Goal: Find specific page/section: Find specific page/section

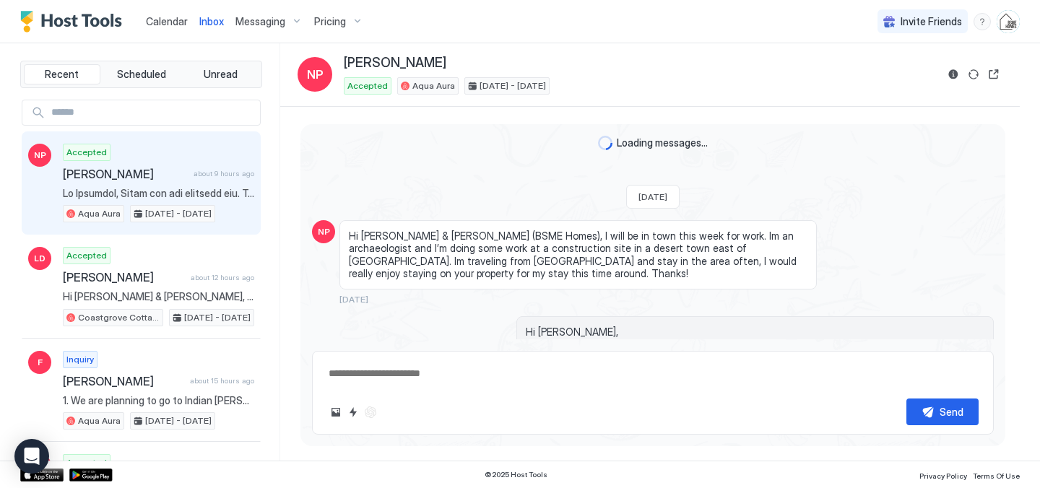
scroll to position [3148, 0]
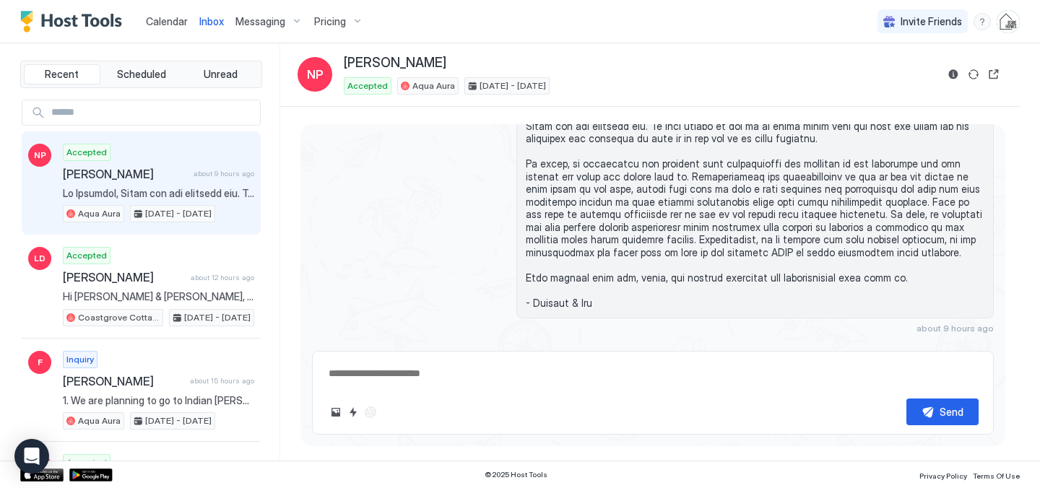
click at [165, 22] on span "Calendar" at bounding box center [167, 21] width 42 height 12
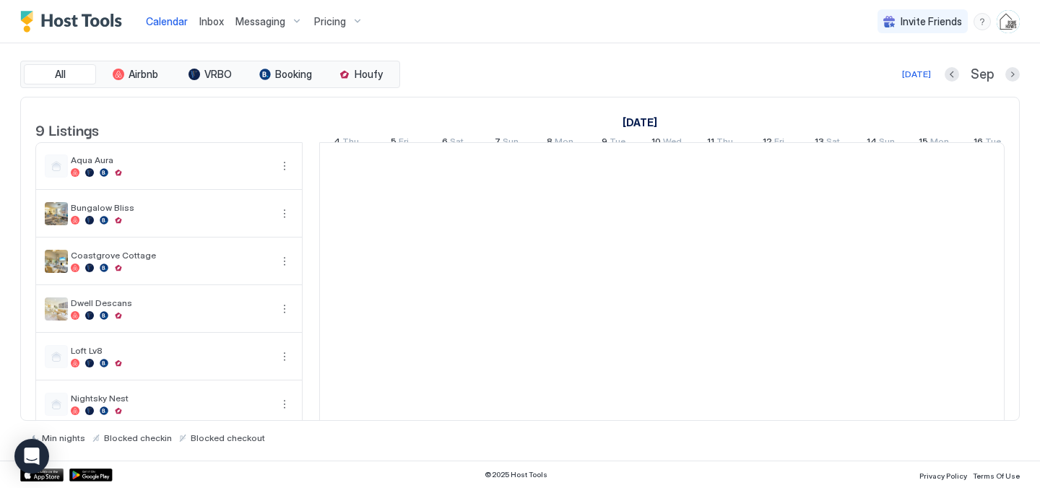
scroll to position [0, 803]
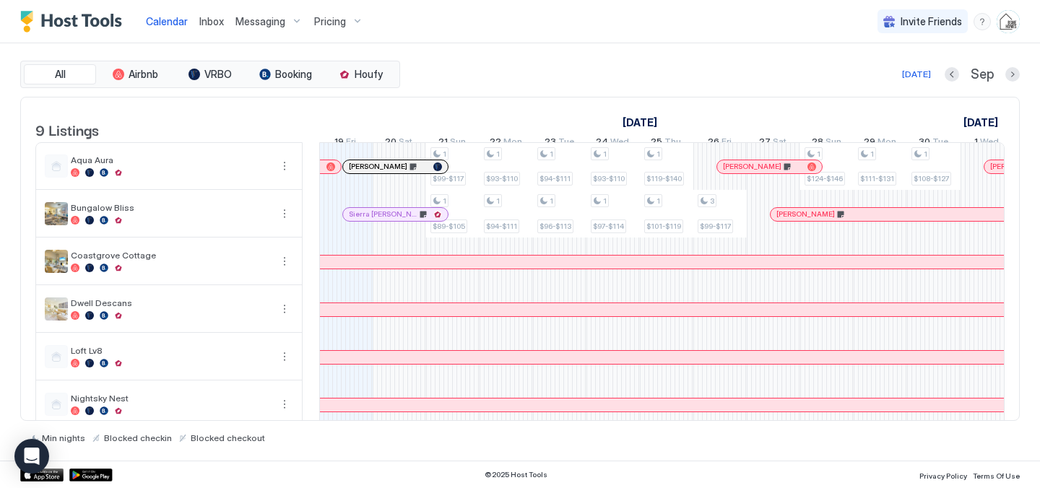
click at [216, 27] on span "Inbox" at bounding box center [211, 21] width 25 height 12
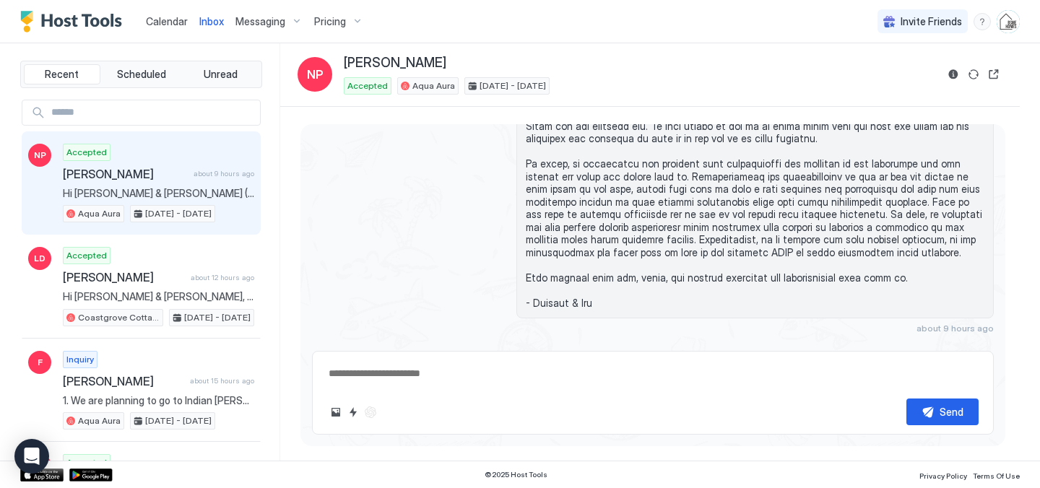
click at [173, 23] on span "Calendar" at bounding box center [167, 21] width 42 height 12
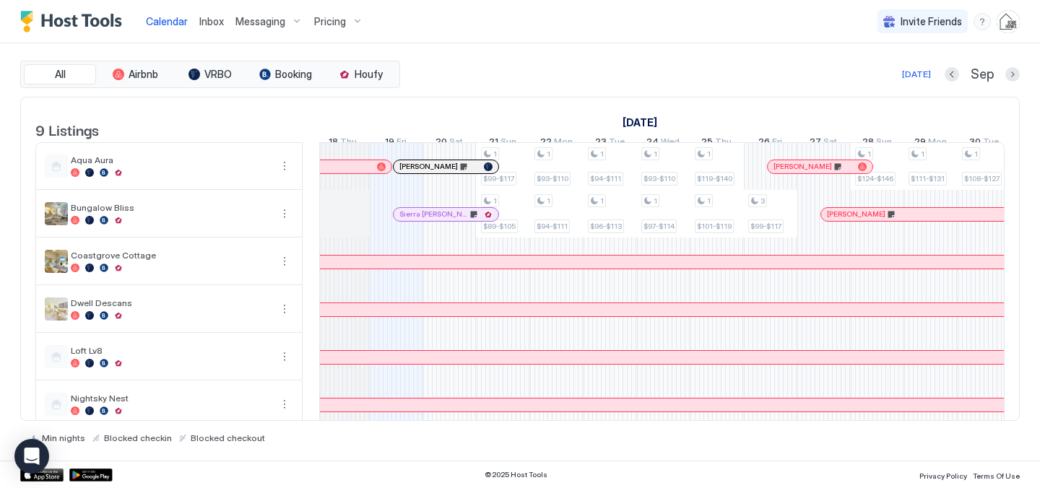
scroll to position [0, 754]
click at [223, 15] on div "Inbox" at bounding box center [212, 21] width 36 height 27
click at [215, 25] on span "Inbox" at bounding box center [211, 21] width 25 height 12
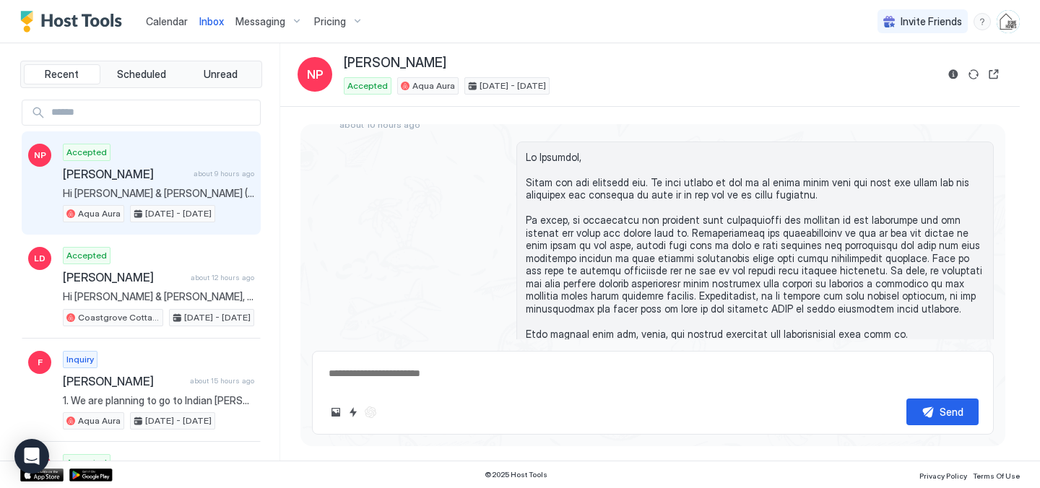
scroll to position [3357, 0]
